Goal: Information Seeking & Learning: Find specific fact

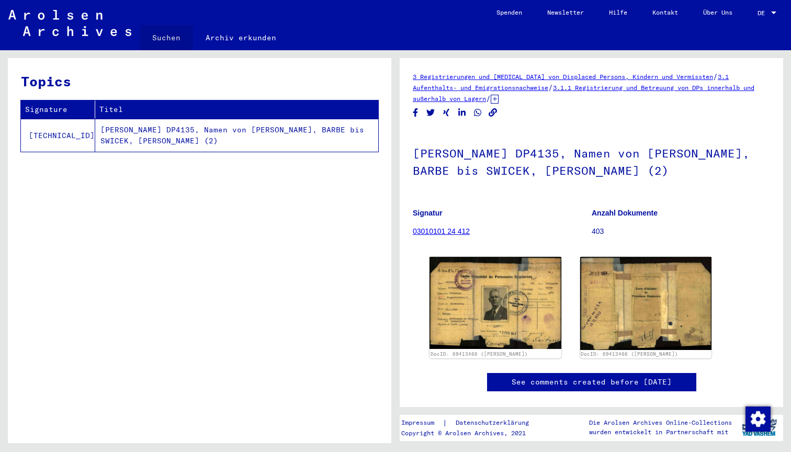
click at [166, 37] on link "Suchen" at bounding box center [166, 37] width 53 height 25
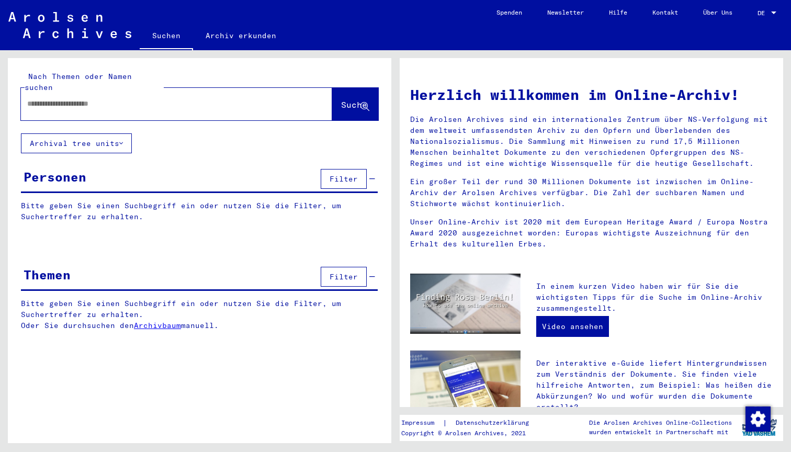
click at [82, 98] on input "text" at bounding box center [164, 103] width 274 height 11
click at [766, 13] on span "DE" at bounding box center [763, 12] width 12 height 7
click at [748, 20] on span "English" at bounding box center [747, 19] width 26 height 8
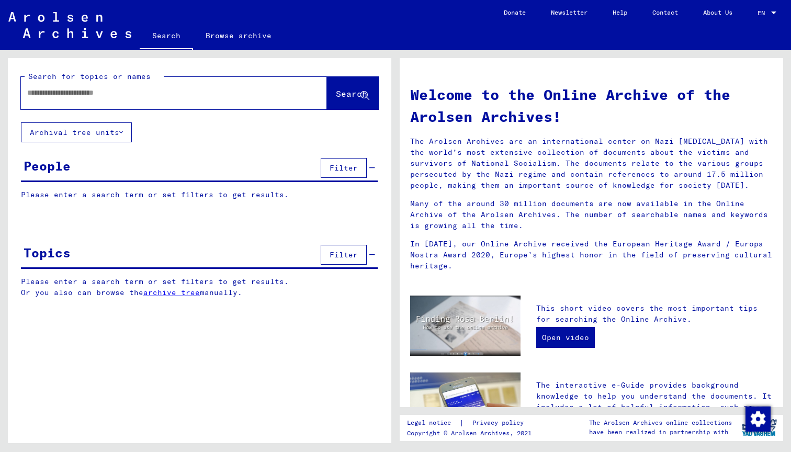
click at [33, 94] on input "text" at bounding box center [161, 92] width 268 height 11
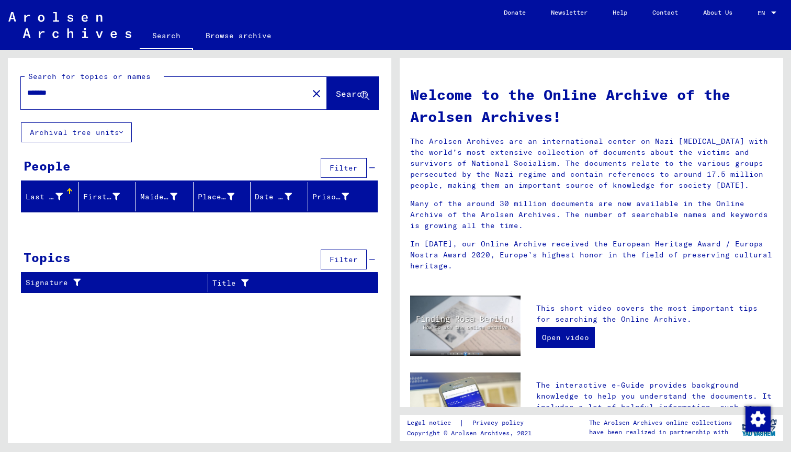
type input "*******"
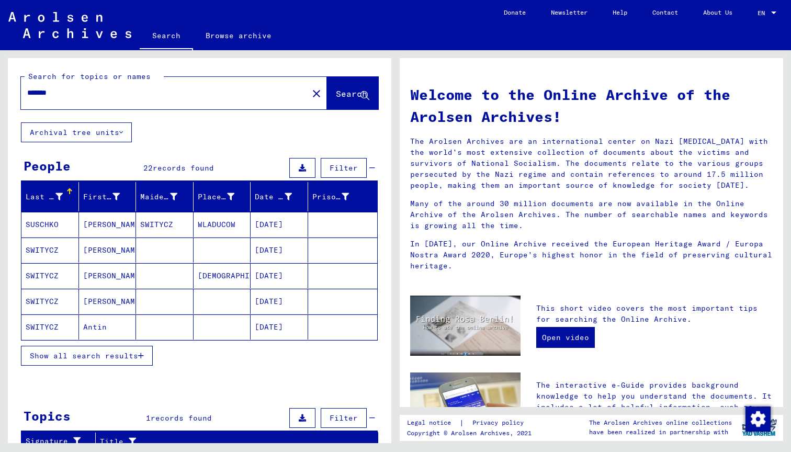
click at [104, 274] on mat-cell "Alexander" at bounding box center [108, 275] width 58 height 25
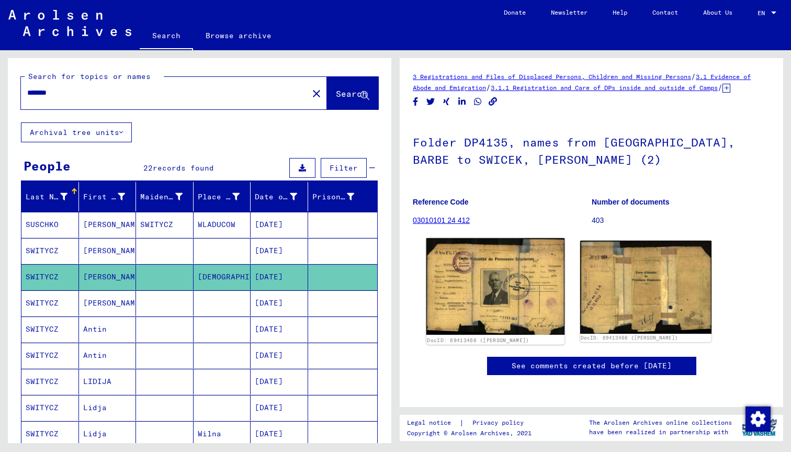
click at [473, 300] on img at bounding box center [495, 286] width 138 height 97
